Goal: Task Accomplishment & Management: Complete application form

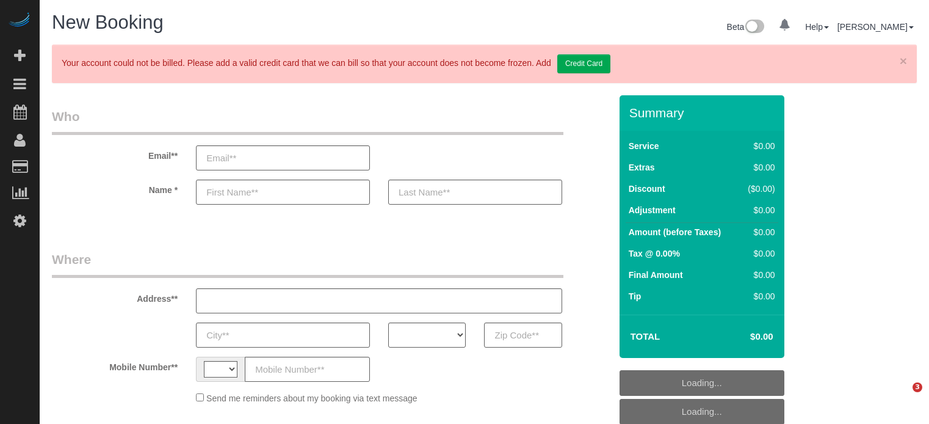
select select "string:US"
select select "object:734"
select select "4"
select select "number:9"
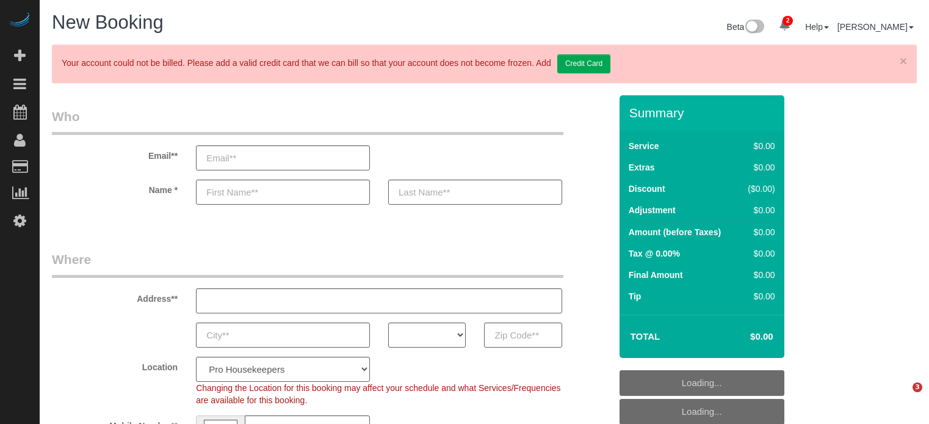
select select "object:1244"
select select "4"
select select "number:9"
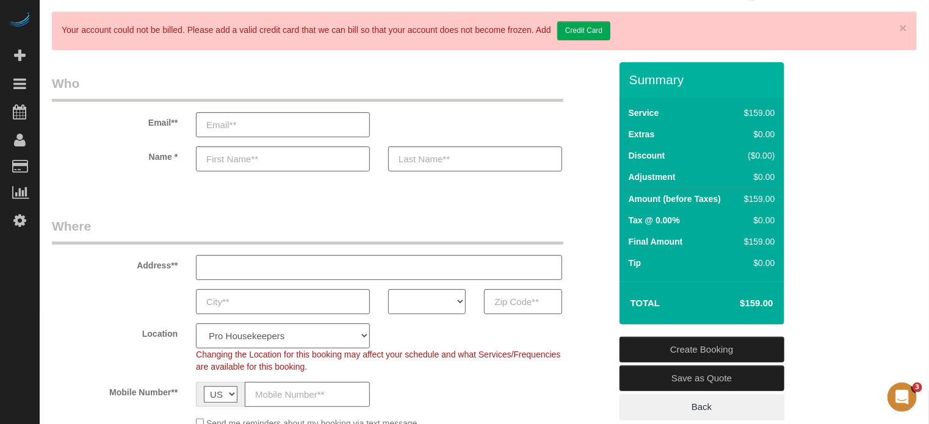
scroll to position [61, 0]
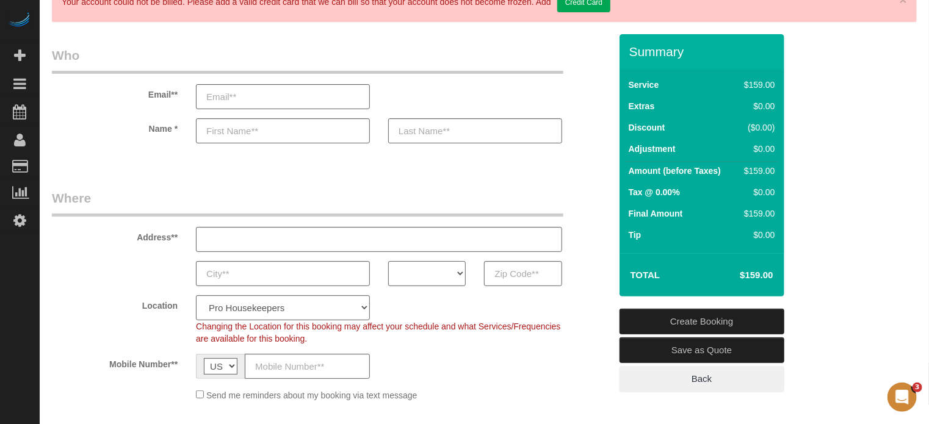
click at [435, 273] on select "AK AL AR AZ CA CO CT DC DE [GEOGRAPHIC_DATA] [GEOGRAPHIC_DATA] HI IA ID IL IN K…" at bounding box center [427, 273] width 78 height 25
click at [426, 265] on select "AK AL AR AZ CA CO CT DC DE [GEOGRAPHIC_DATA] [GEOGRAPHIC_DATA] HI IA ID IL IN K…" at bounding box center [427, 273] width 78 height 25
select select "CA"
click at [388, 261] on select "AK AL AR AZ CA CO CT DC DE [GEOGRAPHIC_DATA] [GEOGRAPHIC_DATA] HI IA ID IL IN K…" at bounding box center [427, 273] width 78 height 25
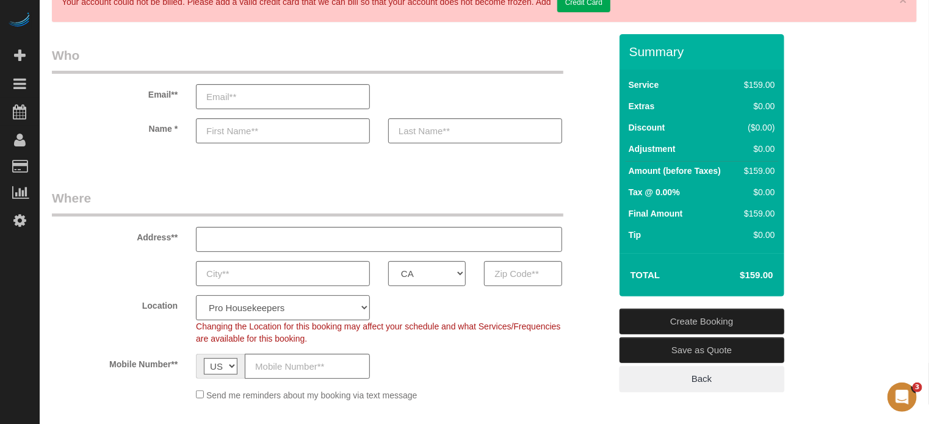
click at [304, 305] on select "Pro Housekeepers [GEOGRAPHIC_DATA] [GEOGRAPHIC_DATA] [GEOGRAPHIC_DATA] [GEOGRAP…" at bounding box center [283, 307] width 174 height 25
select select "3"
click at [196, 295] on select "Pro Housekeepers [GEOGRAPHIC_DATA] [GEOGRAPHIC_DATA] [GEOGRAPHIC_DATA] [GEOGRAP…" at bounding box center [283, 307] width 174 height 25
select select "object:1253"
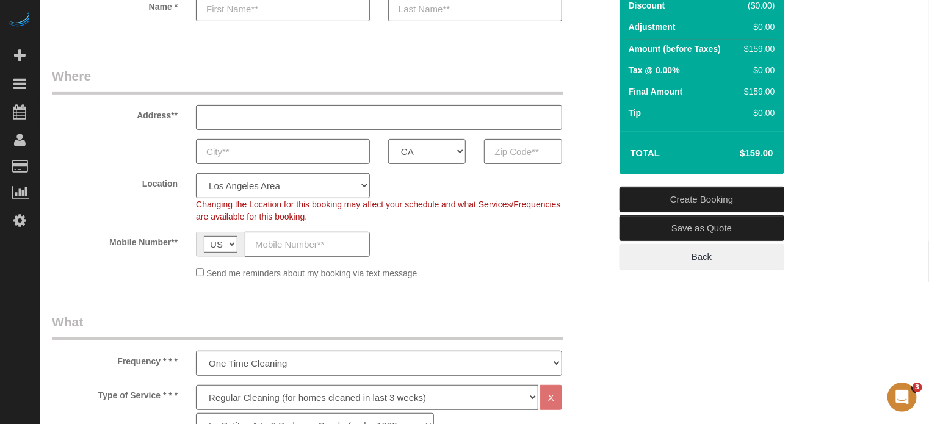
select select "228"
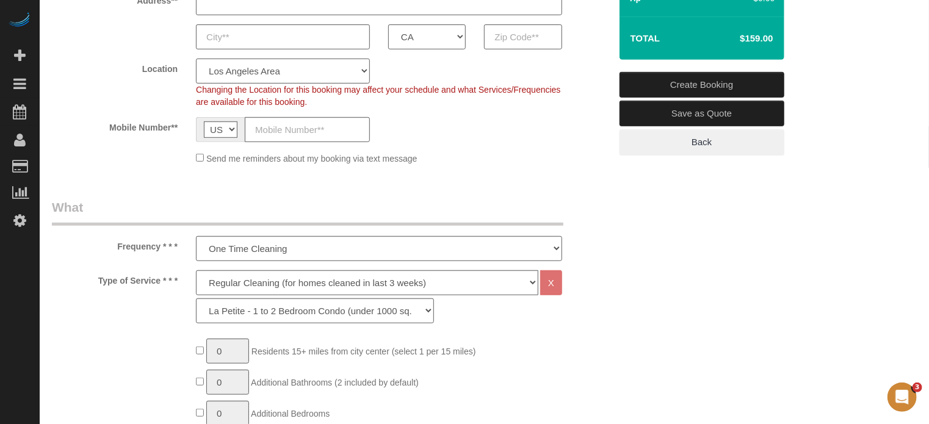
scroll to position [366, 0]
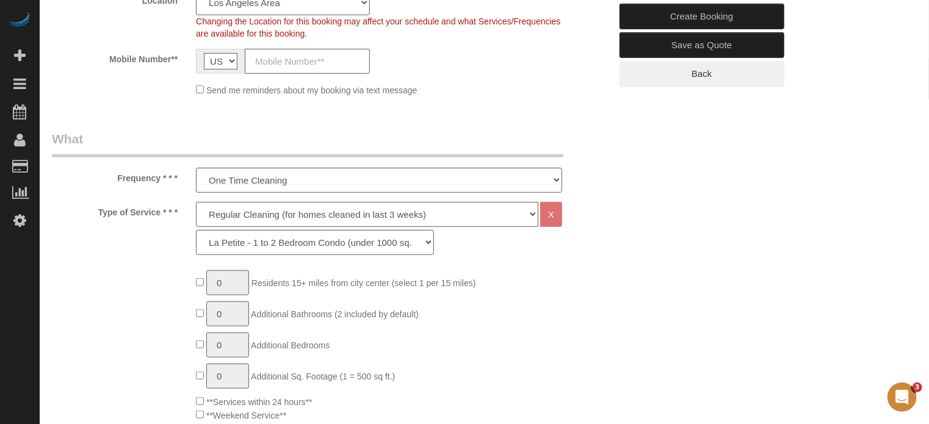
click at [273, 212] on select "Deep Cleaning (for homes that have not been cleaned in 3+ weeks) Spruce Regular…" at bounding box center [367, 214] width 342 height 25
click at [228, 216] on select "Deep Cleaning (for homes that have not been cleaned in 3+ weeks) Spruce Regular…" at bounding box center [367, 214] width 342 height 25
select select
click at [196, 202] on select "Deep Cleaning (for homes that have not been cleaned in 3+ weeks) Spruce Regular…" at bounding box center [367, 214] width 342 height 25
type input "1"
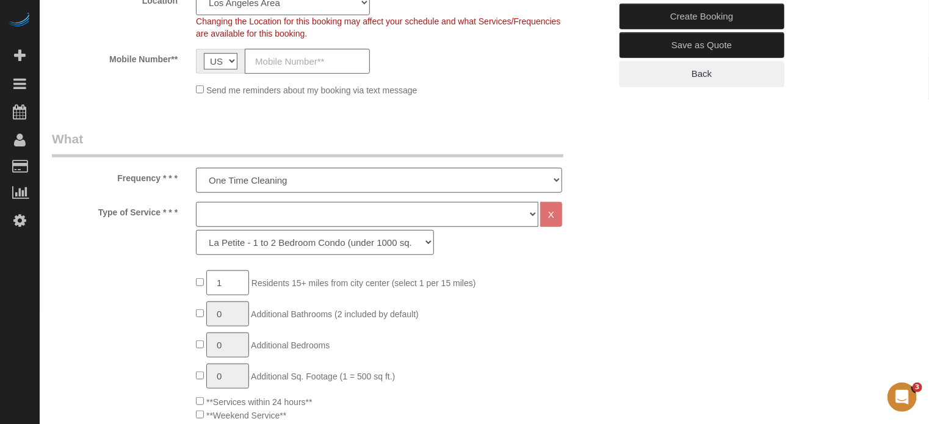
click at [238, 214] on select "Deep Cleaning (for homes that have not been cleaned in 3+ weeks) Spruce Regular…" at bounding box center [367, 214] width 342 height 25
select select "5"
click at [196, 202] on select "Deep Cleaning (for homes that have not been cleaned in 3+ weeks) Spruce Regular…" at bounding box center [367, 214] width 342 height 25
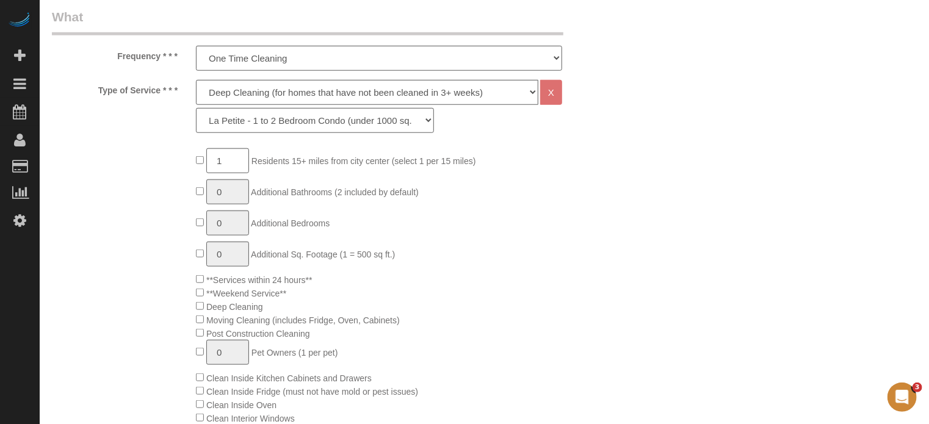
click at [268, 107] on div "Deep Cleaning (for homes that have not been cleaned in 3+ weeks) Spruce Regular…" at bounding box center [379, 106] width 366 height 53
click at [273, 118] on select "La Petite - 1 to 2 Bedroom Condo (under 1000 sq. ft.) La Petite II - 2 Bedroom …" at bounding box center [315, 120] width 238 height 25
select select "279"
click at [196, 108] on select "La Petite - 1 to 2 Bedroom Condo (under 1000 sq. ft.) La Petite II - 2 Bedroom …" at bounding box center [315, 120] width 238 height 25
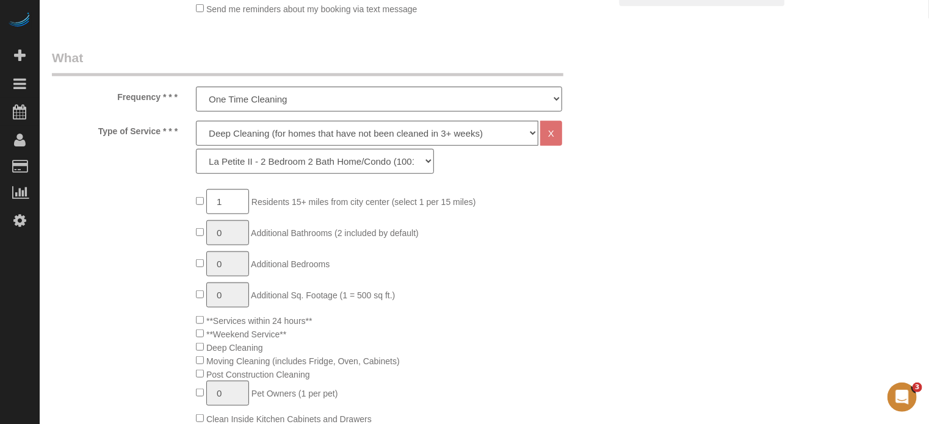
scroll to position [427, 0]
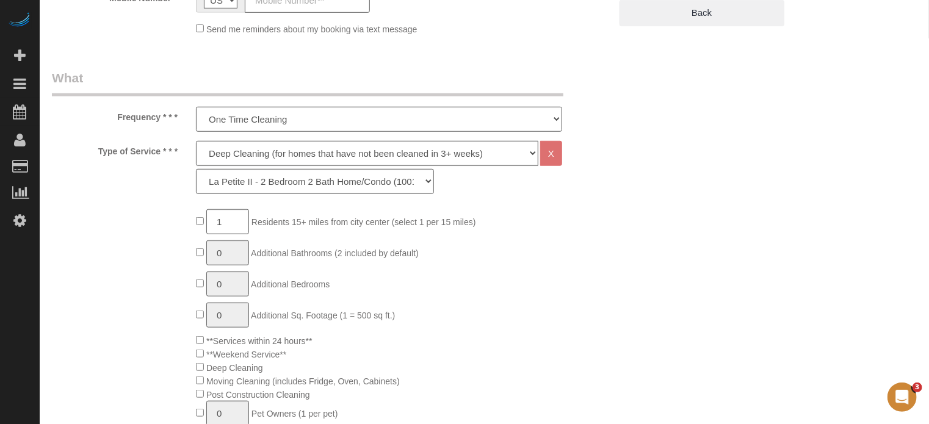
click at [248, 152] on select "Deep Cleaning (for homes that have not been cleaned in 3+ weeks) Spruce Regular…" at bounding box center [367, 153] width 342 height 25
select select "6"
click at [196, 141] on select "Deep Cleaning (for homes that have not been cleaned in 3+ weeks) Spruce Regular…" at bounding box center [367, 153] width 342 height 25
click at [259, 184] on select "La Petite - 1 to 2 Bedroom Condo (under 1000 sq. ft.) La Petite II - 2 Bedroom …" at bounding box center [315, 181] width 238 height 25
select select "266"
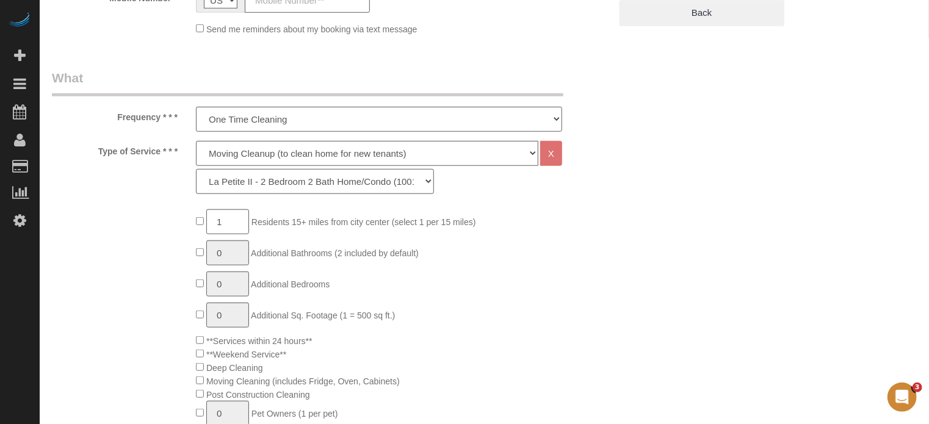
click at [196, 169] on select "La Petite - 1 to 2 Bedroom Condo (under 1000 sq. ft.) La Petite II - 2 Bedroom …" at bounding box center [315, 181] width 238 height 25
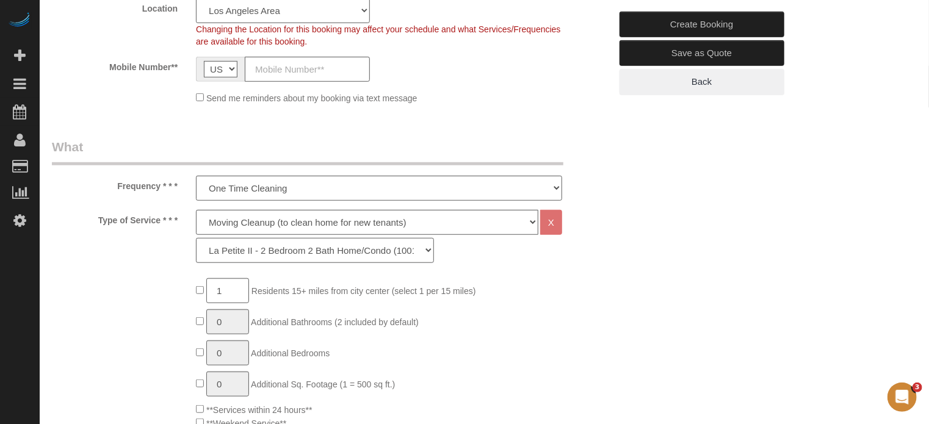
scroll to position [366, 0]
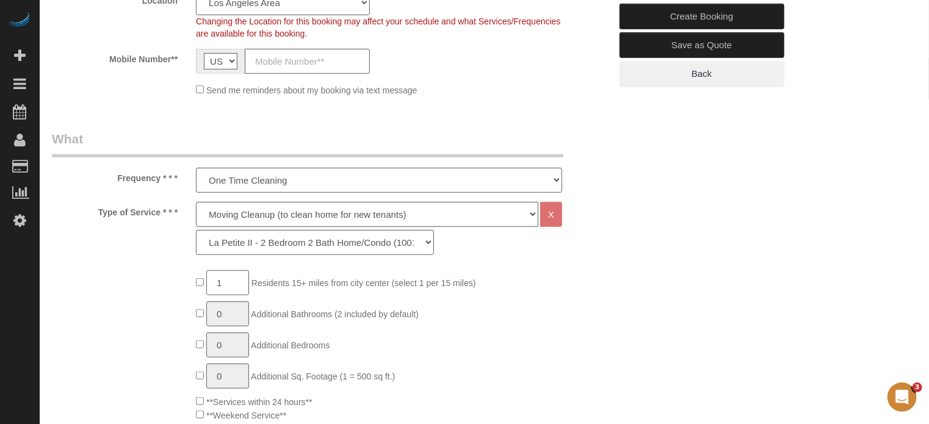
click at [264, 212] on select "Deep Cleaning (for homes that have not been cleaned in 3+ weeks) Spruce Regular…" at bounding box center [367, 214] width 342 height 25
select select "5"
click at [196, 202] on select "Deep Cleaning (for homes that have not been cleaned in 3+ weeks) Spruce Regular…" at bounding box center [367, 214] width 342 height 25
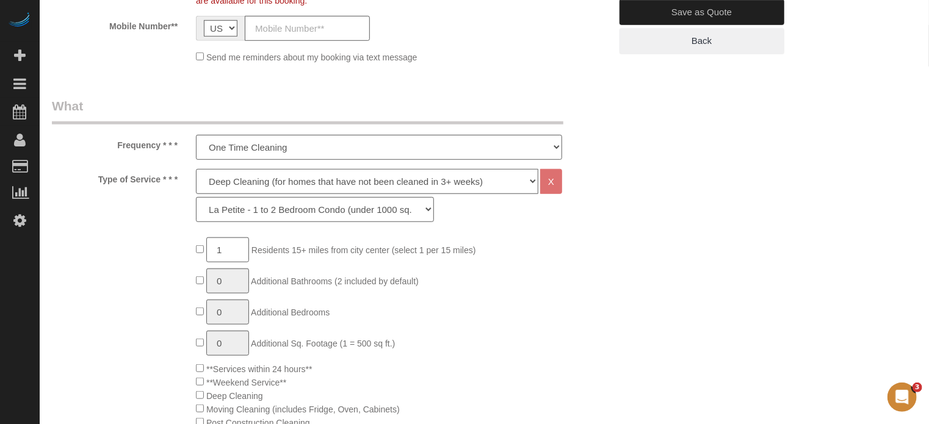
scroll to position [427, 0]
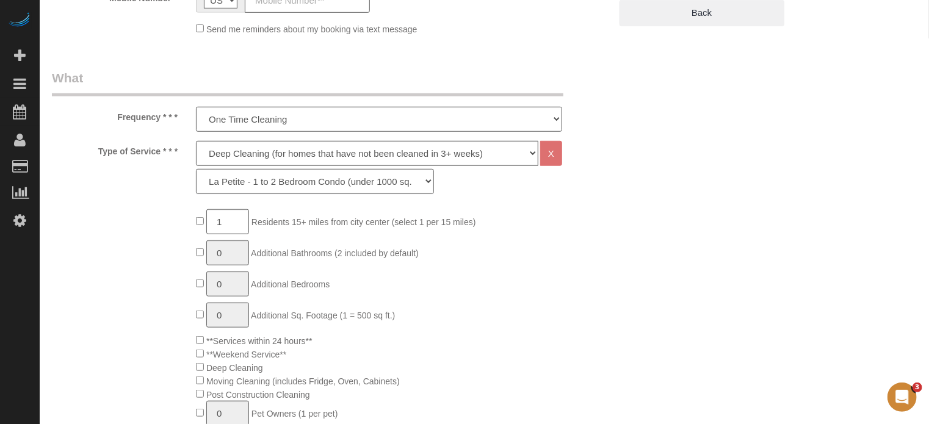
click at [237, 186] on select "La Petite - 1 to 2 Bedroom Condo (under 1000 sq. ft.) La Petite II - 2 Bedroom …" at bounding box center [315, 181] width 238 height 25
select select "279"
click at [196, 169] on select "La Petite - 1 to 2 Bedroom Condo (under 1000 sq. ft.) La Petite II - 2 Bedroom …" at bounding box center [315, 181] width 238 height 25
click at [248, 154] on select "Deep Cleaning (for homes that have not been cleaned in 3+ weeks) Spruce Regular…" at bounding box center [367, 153] width 342 height 25
select select "6"
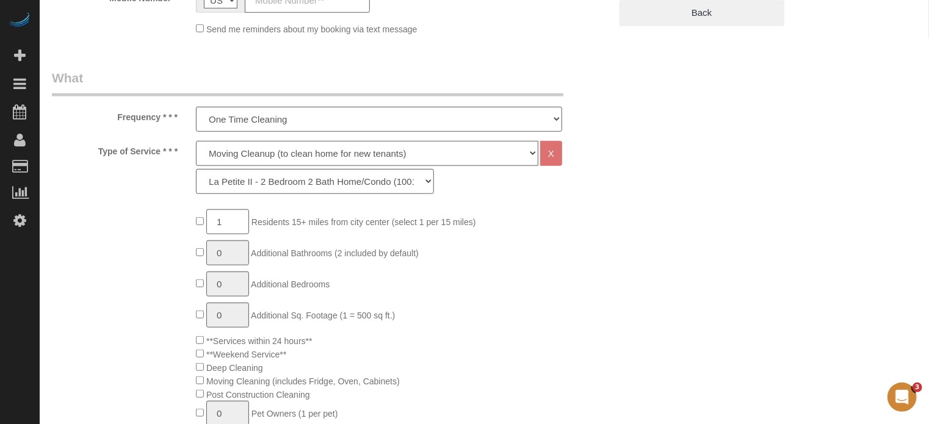
click at [196, 141] on select "Deep Cleaning (for homes that have not been cleaned in 3+ weeks) Spruce Regular…" at bounding box center [367, 153] width 342 height 25
click at [250, 179] on select "La Petite - 1 to 2 Bedroom Condo (under 1000 sq. ft.) La Petite II - 2 Bedroom …" at bounding box center [315, 181] width 238 height 25
select select "266"
click at [196, 169] on select "La Petite - 1 to 2 Bedroom Condo (under 1000 sq. ft.) La Petite II - 2 Bedroom …" at bounding box center [315, 181] width 238 height 25
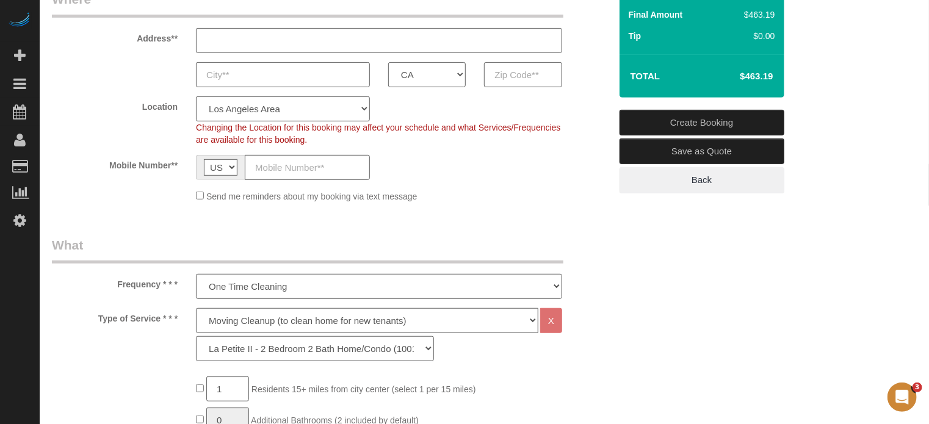
scroll to position [183, 0]
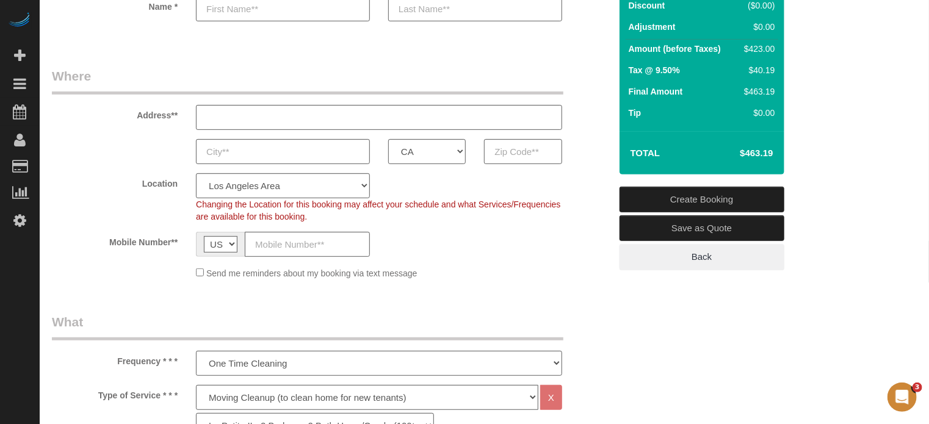
click at [577, 170] on fieldset "Where Address** AK AL AR AZ CA CO CT DC DE [GEOGRAPHIC_DATA] [GEOGRAPHIC_DATA] …" at bounding box center [331, 178] width 558 height 222
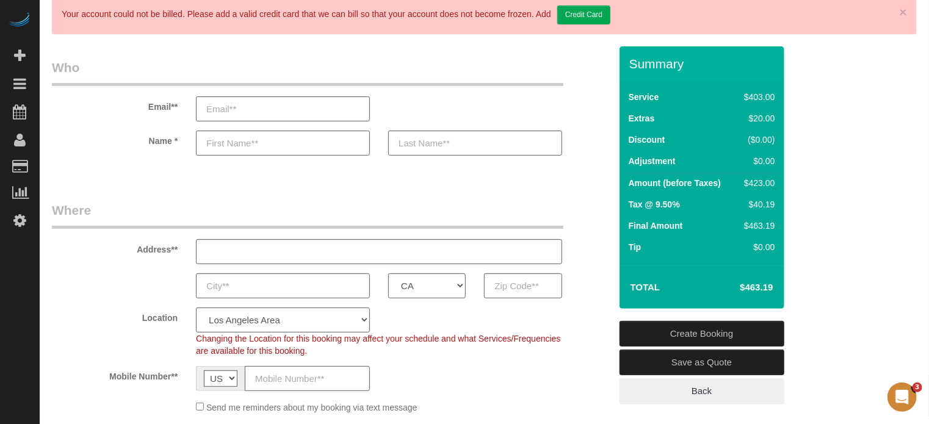
scroll to position [0, 0]
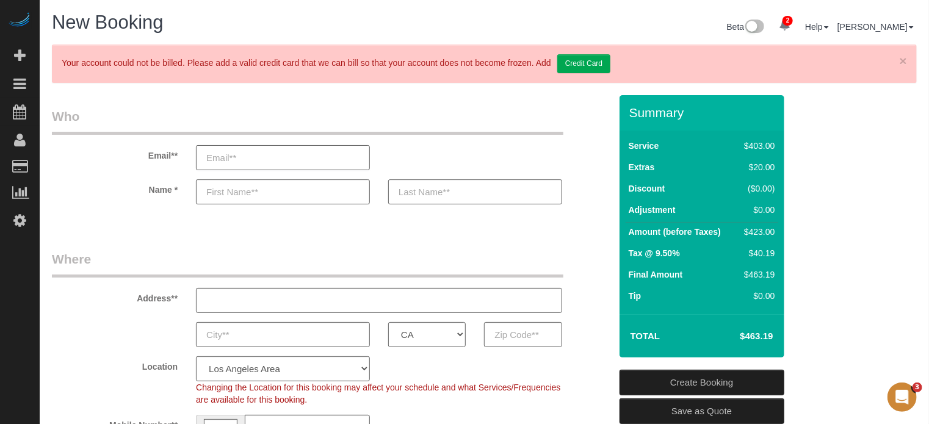
click at [288, 162] on input "email" at bounding box center [283, 157] width 174 height 25
click at [273, 164] on input "email" at bounding box center [283, 157] width 174 height 25
click at [261, 160] on input "email" at bounding box center [283, 157] width 174 height 25
click at [239, 152] on input "[EMAIL_ADDRESS][PERSON_NAME][DOMAIN_NAME]" at bounding box center [283, 157] width 174 height 25
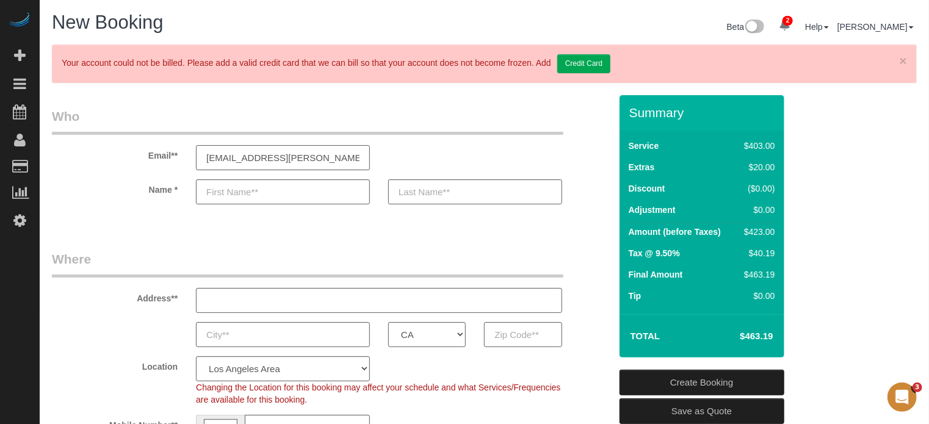
click at [239, 152] on input "[EMAIL_ADDRESS][PERSON_NAME][DOMAIN_NAME]" at bounding box center [283, 157] width 174 height 25
click at [49, 327] on div "AK AL AR AZ CA CO CT DC DE [GEOGRAPHIC_DATA] [GEOGRAPHIC_DATA] HI IA ID IL IN K…" at bounding box center [331, 334] width 577 height 25
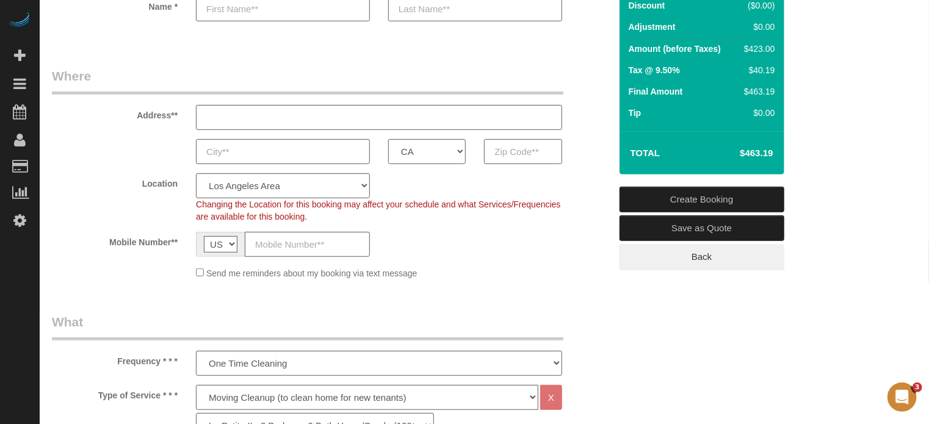
scroll to position [61, 0]
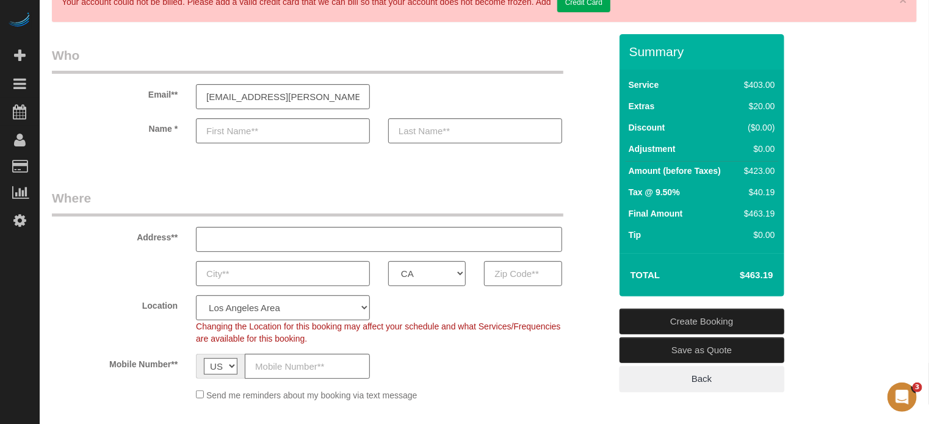
drag, startPoint x: 42, startPoint y: 302, endPoint x: 49, endPoint y: 300, distance: 7.1
click at [281, 96] on input "[EMAIL_ADDRESS][PERSON_NAME][DOMAIN_NAME]" at bounding box center [283, 96] width 174 height 25
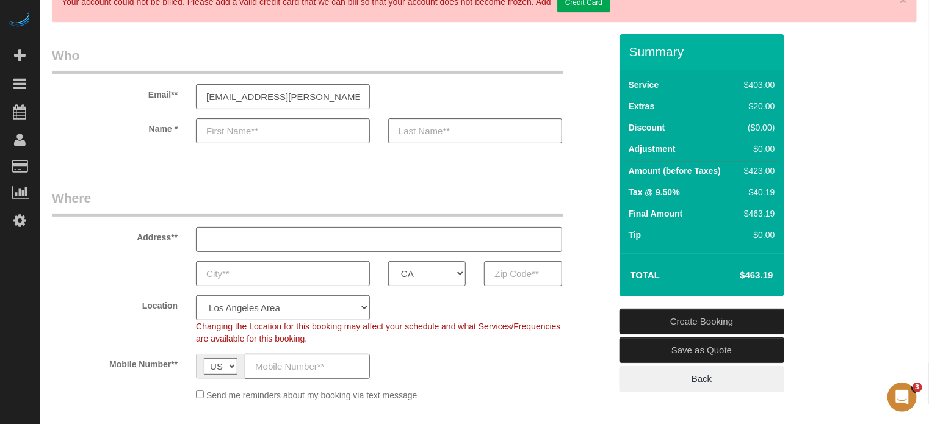
paste input "er"
type input "[EMAIL_ADDRESS][PERSON_NAME][DOMAIN_NAME]"
click at [266, 132] on input "text" at bounding box center [283, 130] width 174 height 25
type input "[PERSON_NAME]"
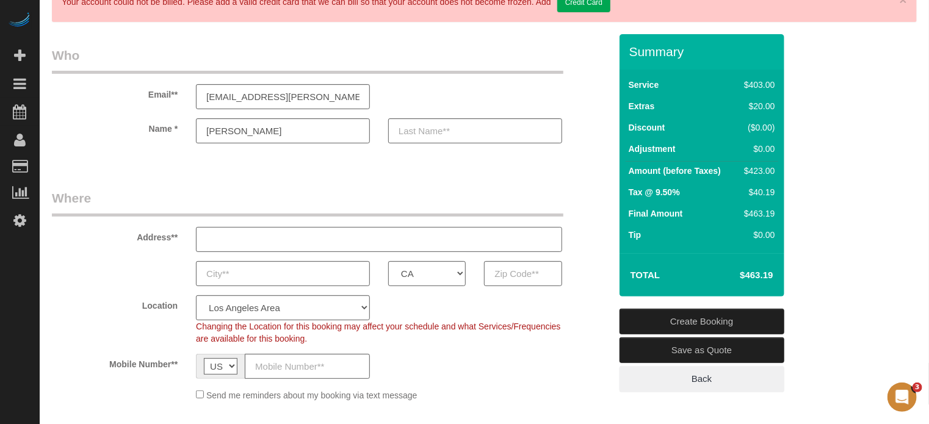
click at [371, 233] on input "text" at bounding box center [379, 239] width 366 height 25
type input "."
click at [222, 271] on input "text" at bounding box center [283, 273] width 174 height 25
type input "."
click at [144, 273] on div ". AK AL AR AZ CA CO CT DC DE [GEOGRAPHIC_DATA] [GEOGRAPHIC_DATA] HI IA ID IL IN…" at bounding box center [331, 273] width 577 height 25
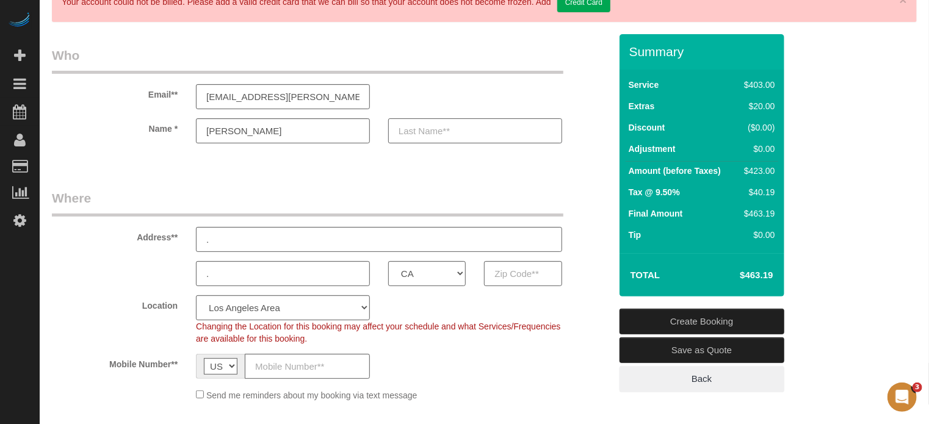
drag, startPoint x: 419, startPoint y: 132, endPoint x: 405, endPoint y: 137, distance: 14.3
click at [419, 132] on input "text" at bounding box center [475, 130] width 174 height 25
type input "."
click at [308, 134] on input "[PERSON_NAME]" at bounding box center [283, 130] width 174 height 25
type input "[PERSON_NAME]"
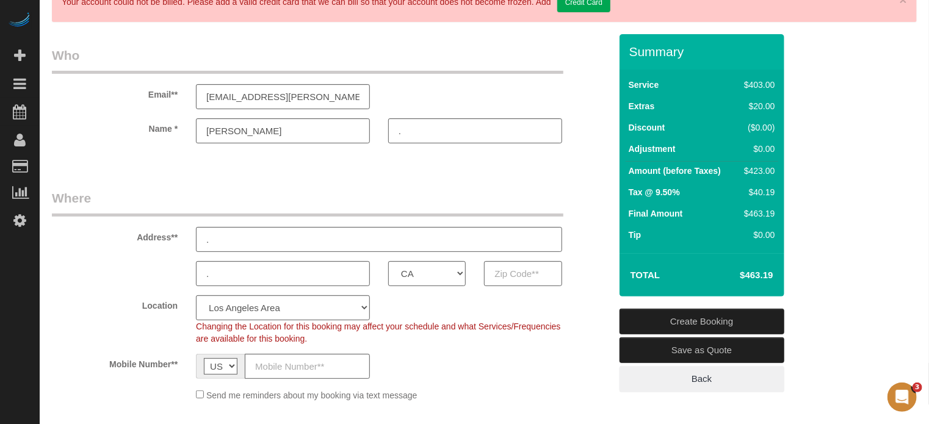
drag, startPoint x: 917, startPoint y: 317, endPoint x: 881, endPoint y: 319, distance: 36.7
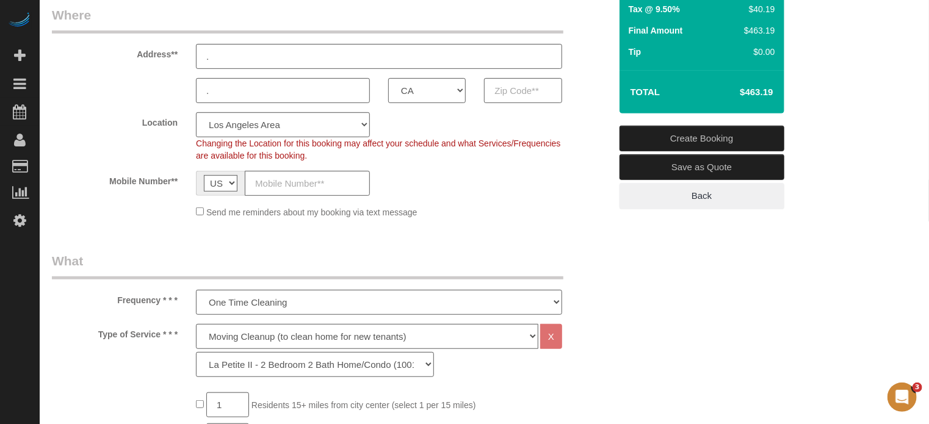
click at [660, 164] on link "Save as Quote" at bounding box center [701, 167] width 165 height 26
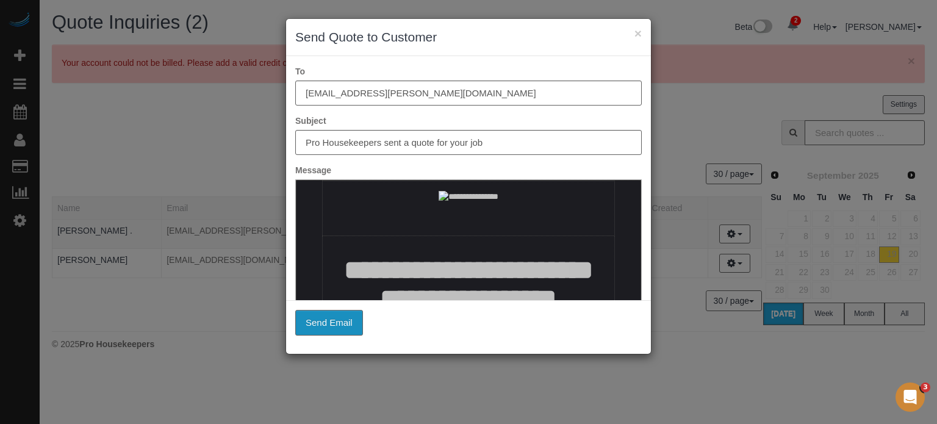
click at [330, 322] on button "Send Email" at bounding box center [329, 323] width 68 height 26
